Goal: Task Accomplishment & Management: Use online tool/utility

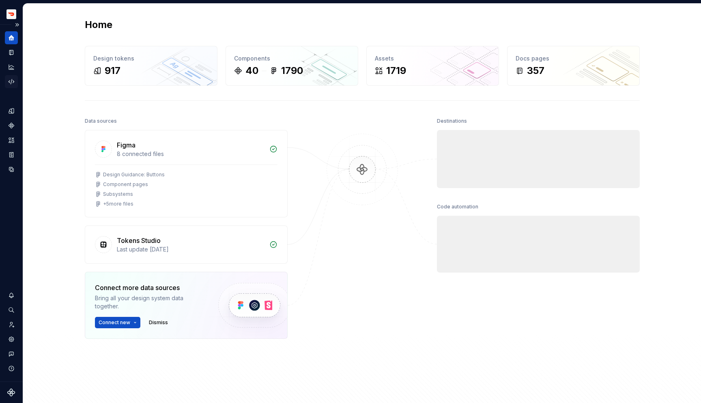
click at [17, 80] on div "Code automation" at bounding box center [11, 81] width 13 height 13
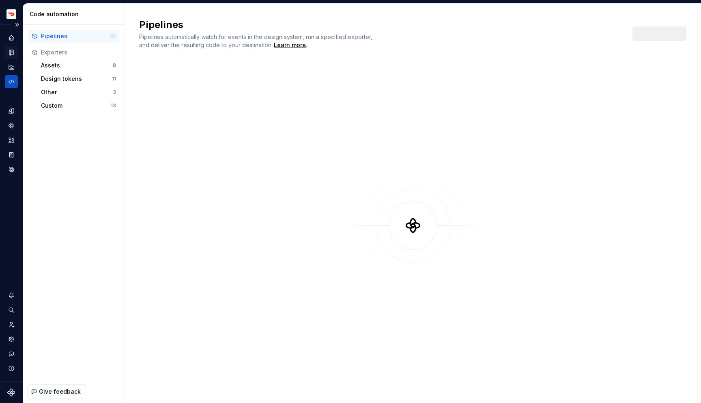
click at [12, 53] on icon "Documentation" at bounding box center [12, 52] width 3 height 4
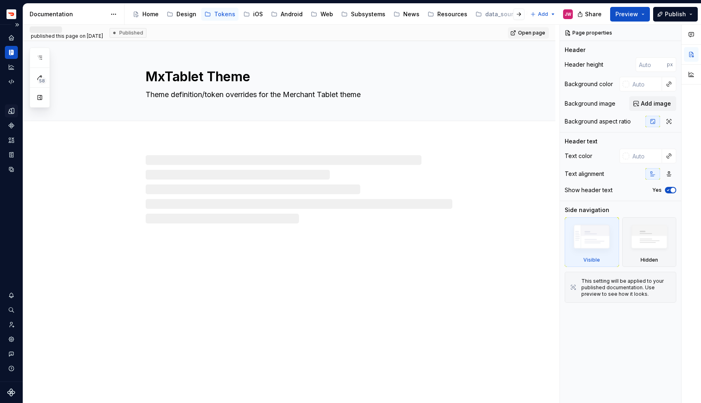
click at [13, 104] on div "Design tokens" at bounding box center [11, 110] width 13 height 13
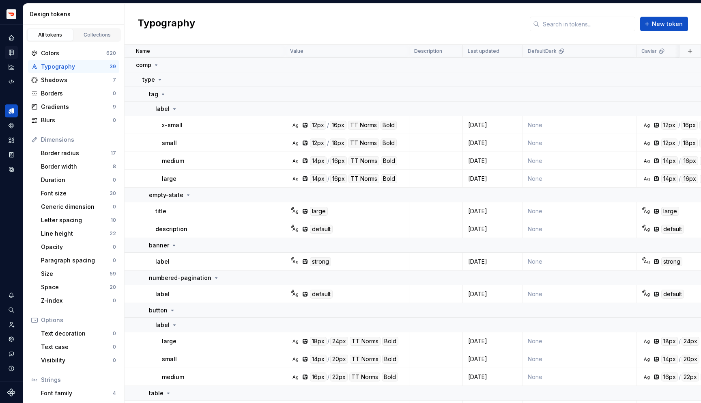
scroll to position [42, 0]
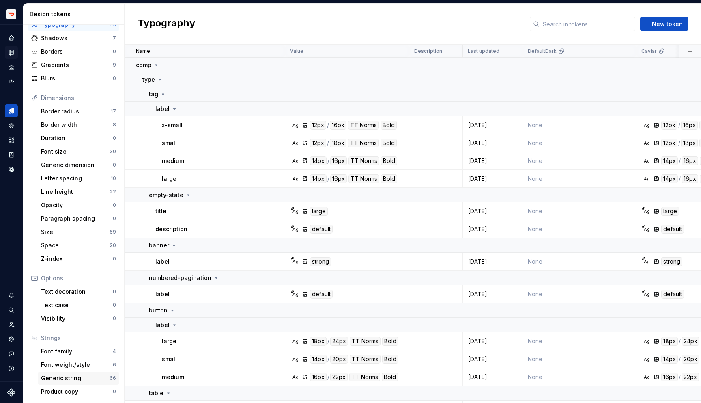
click at [65, 378] on div "Generic string" at bounding box center [75, 378] width 69 height 8
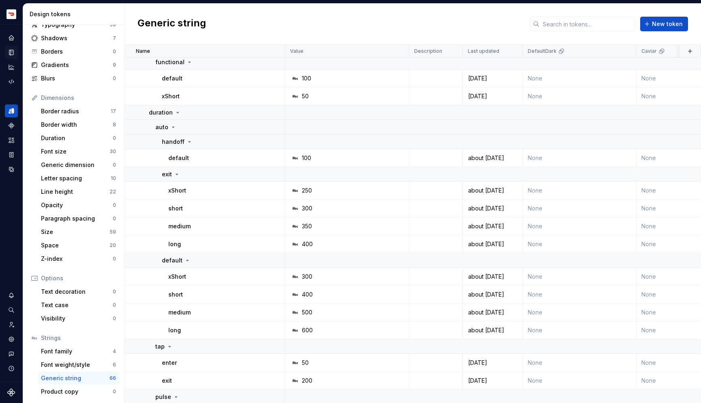
scroll to position [387, 0]
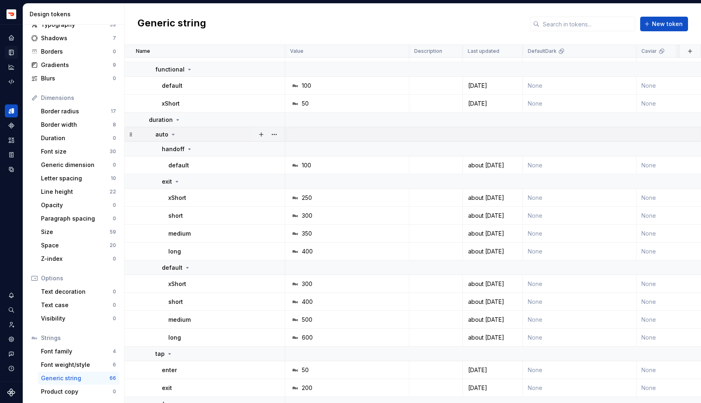
click at [173, 134] on icon at bounding box center [174, 134] width 2 height 1
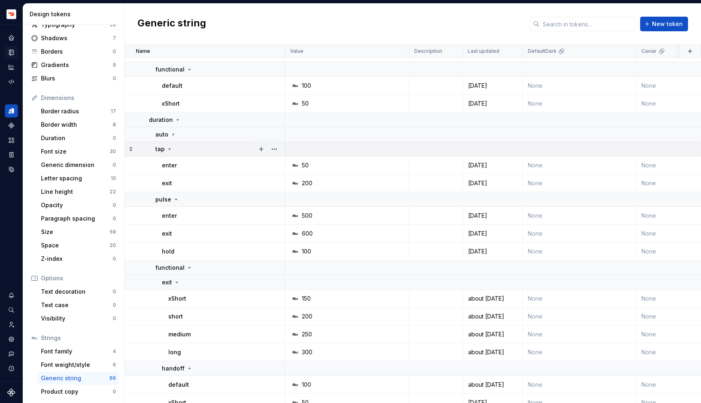
click at [168, 149] on icon at bounding box center [169, 149] width 6 height 6
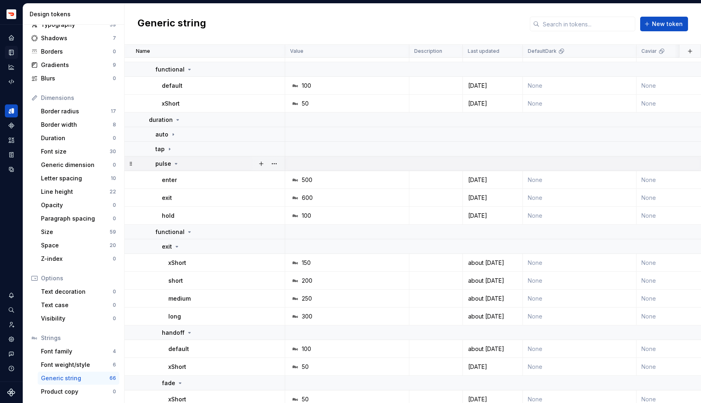
click at [178, 163] on icon at bounding box center [176, 163] width 6 height 6
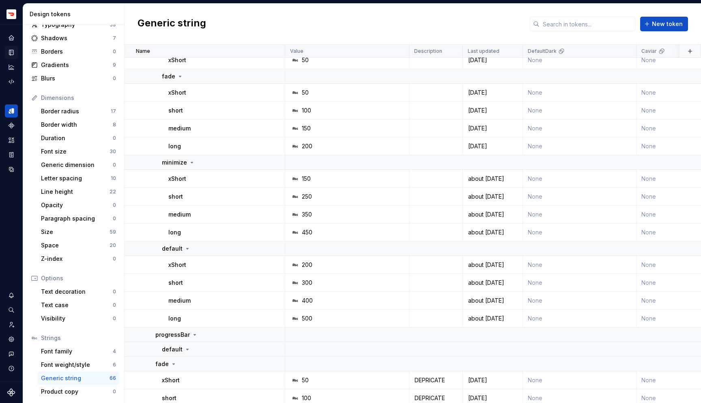
scroll to position [647, 0]
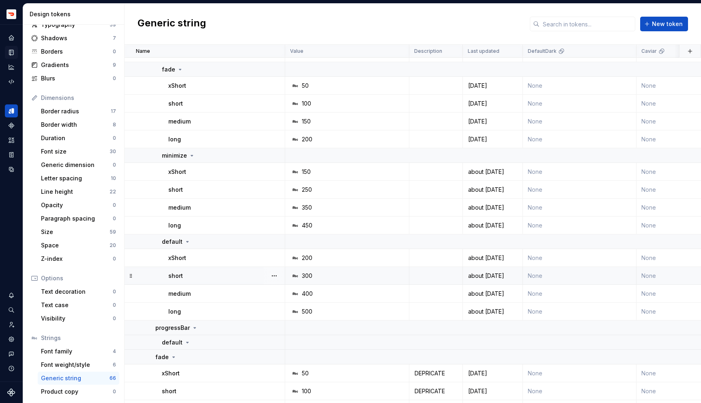
click at [184, 277] on div "short" at bounding box center [226, 276] width 116 height 8
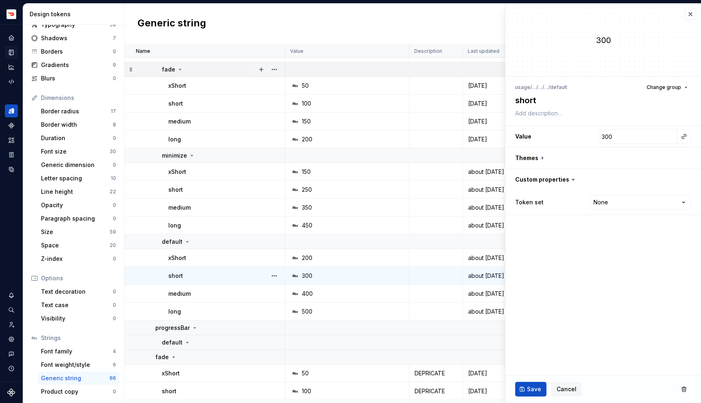
click at [179, 72] on icon at bounding box center [180, 69] width 6 height 6
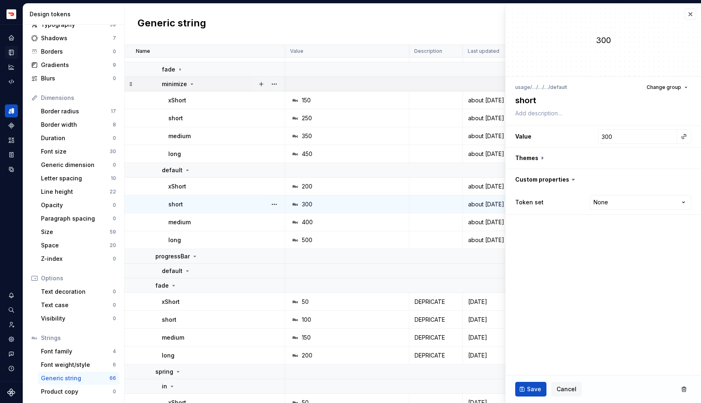
click at [183, 85] on p "minimize" at bounding box center [174, 84] width 25 height 8
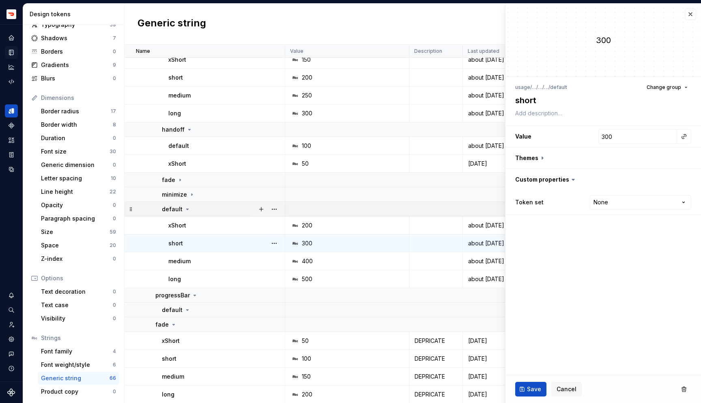
scroll to position [533, 0]
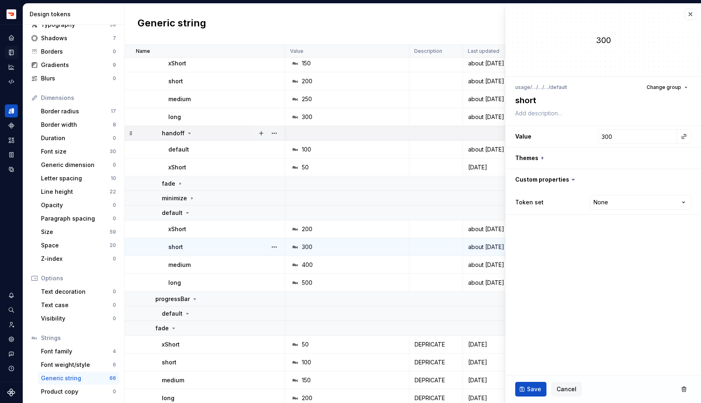
click at [177, 136] on p "handoff" at bounding box center [173, 133] width 23 height 8
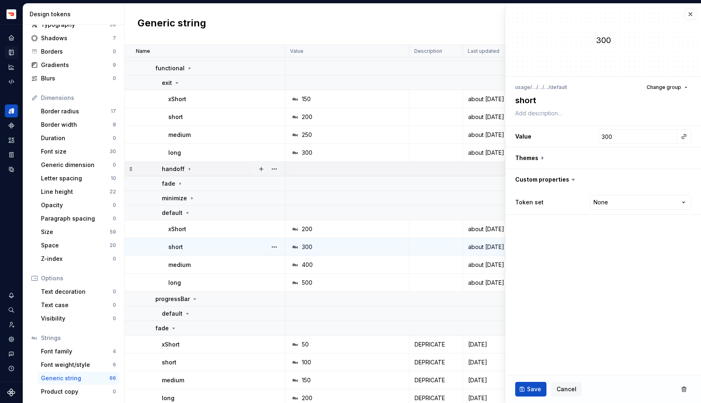
scroll to position [484, 0]
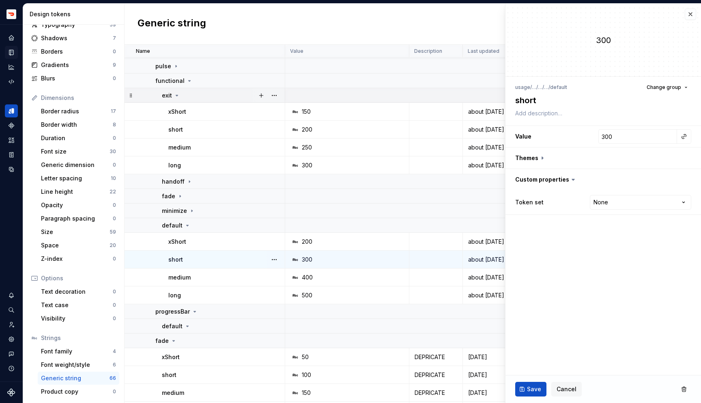
click at [179, 95] on icon at bounding box center [177, 95] width 6 height 6
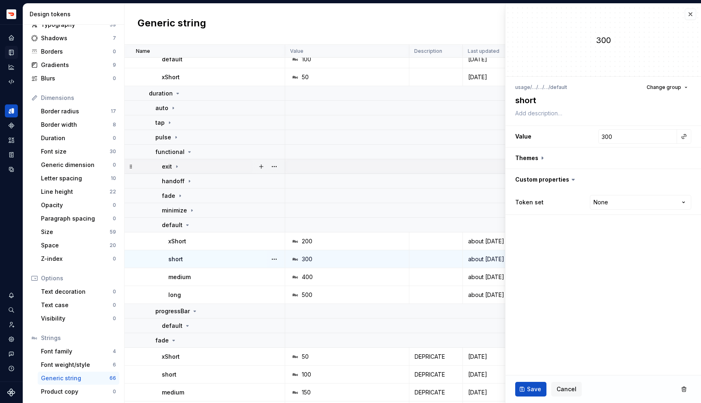
scroll to position [398, 0]
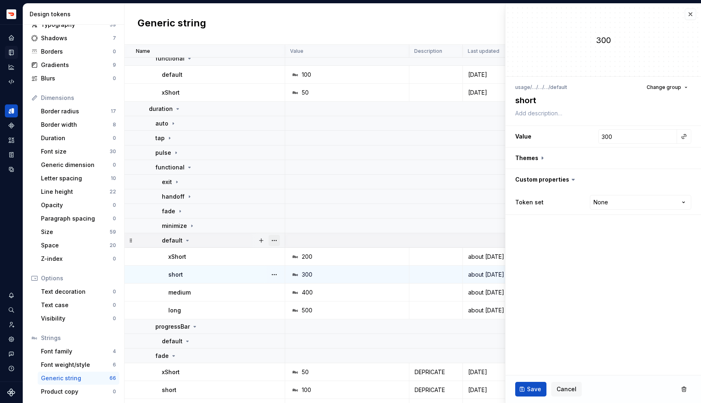
click at [276, 241] on button "button" at bounding box center [274, 240] width 11 height 11
click at [198, 239] on html "Prism JW Design system data Design tokens All tokens Collections Colors 620 Typ…" at bounding box center [350, 201] width 701 height 403
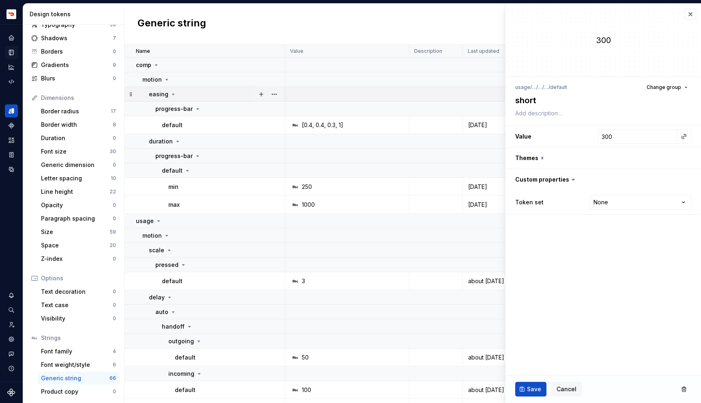
click at [173, 93] on icon at bounding box center [173, 94] width 6 height 6
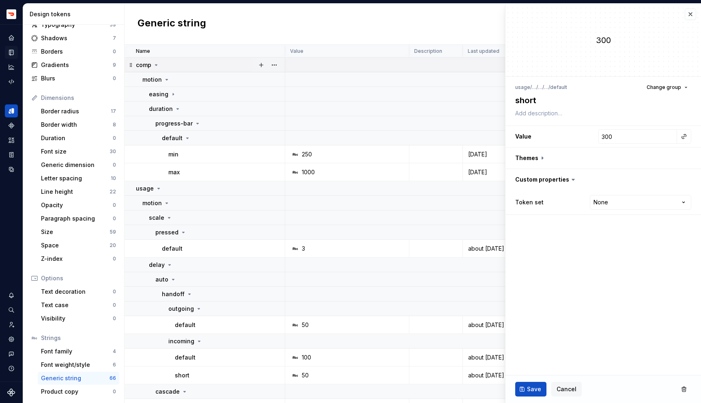
click at [153, 63] on icon at bounding box center [156, 65] width 6 height 6
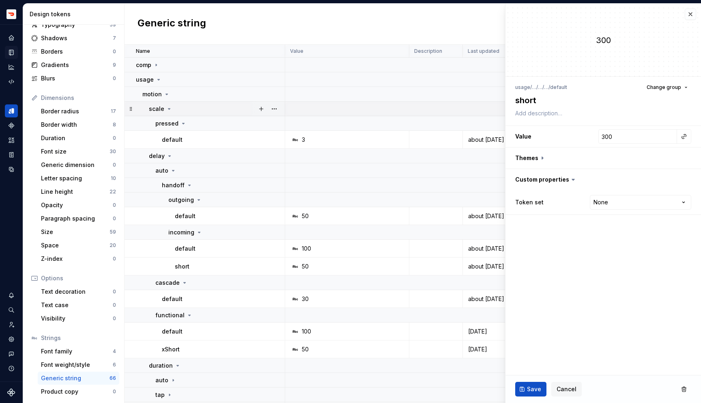
click at [170, 109] on icon at bounding box center [169, 109] width 6 height 6
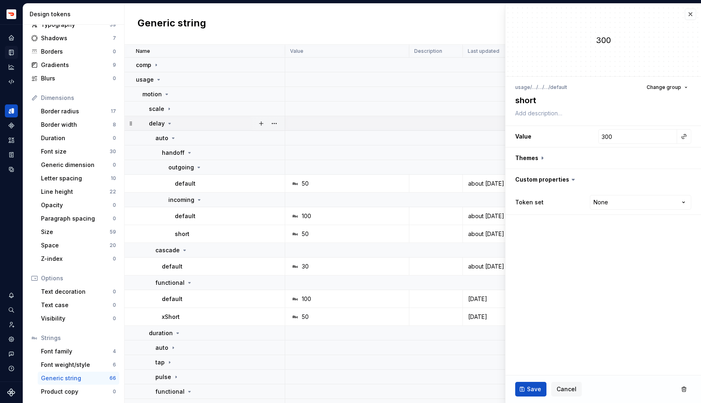
click at [170, 127] on td "delay" at bounding box center [205, 123] width 161 height 15
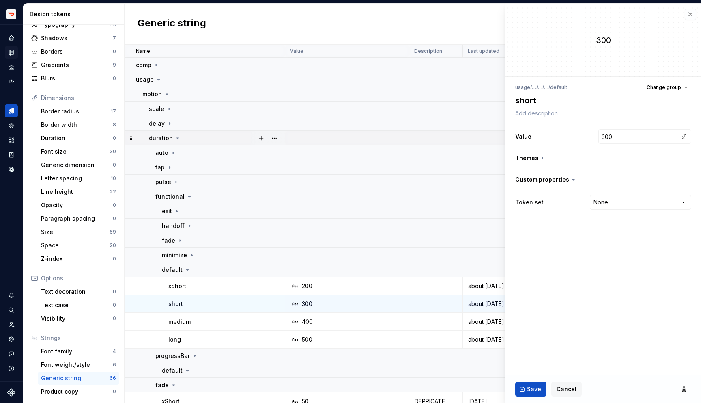
click at [170, 140] on p "duration" at bounding box center [161, 138] width 24 height 8
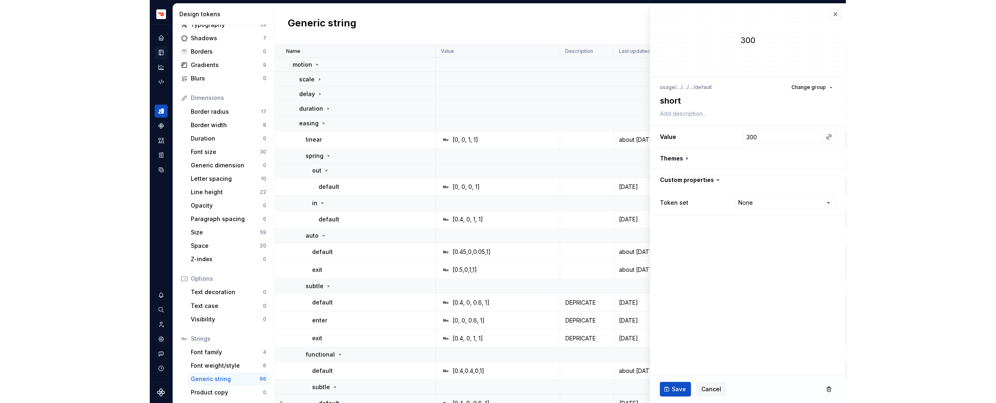
scroll to position [17, 0]
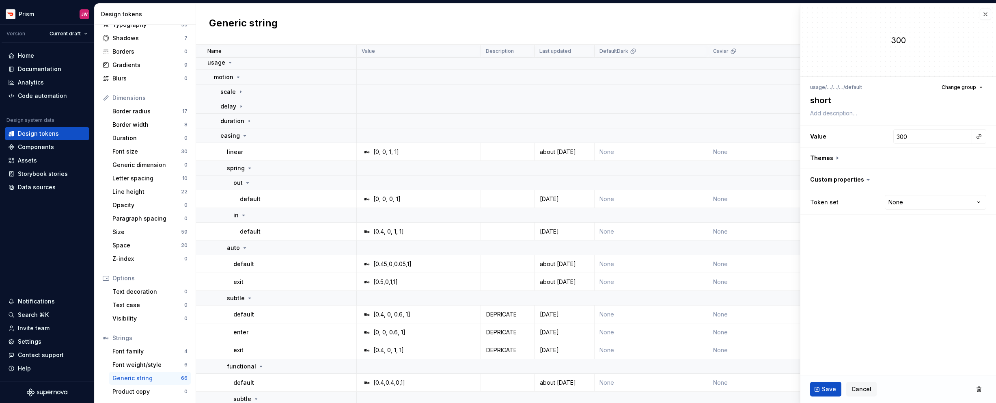
type textarea "*"
